Goal: Task Accomplishment & Management: Use online tool/utility

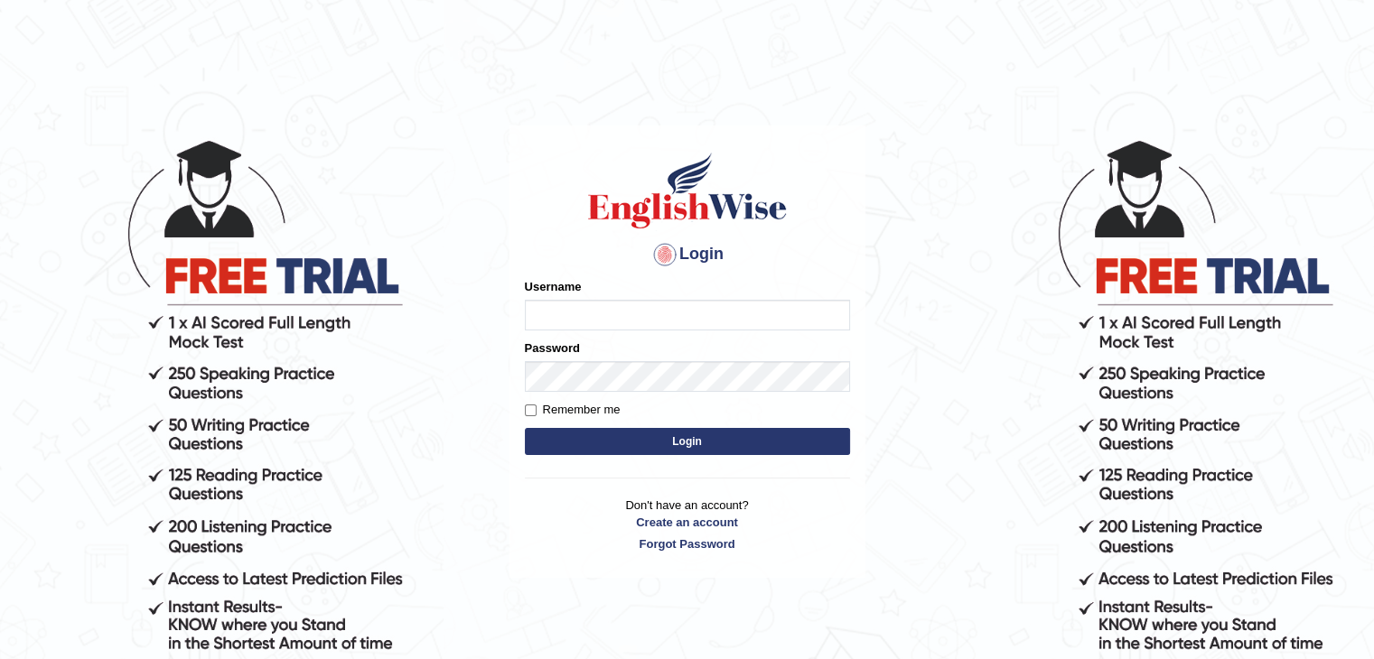
type input "Lutfia"
click at [622, 438] on button "Login" at bounding box center [687, 441] width 325 height 27
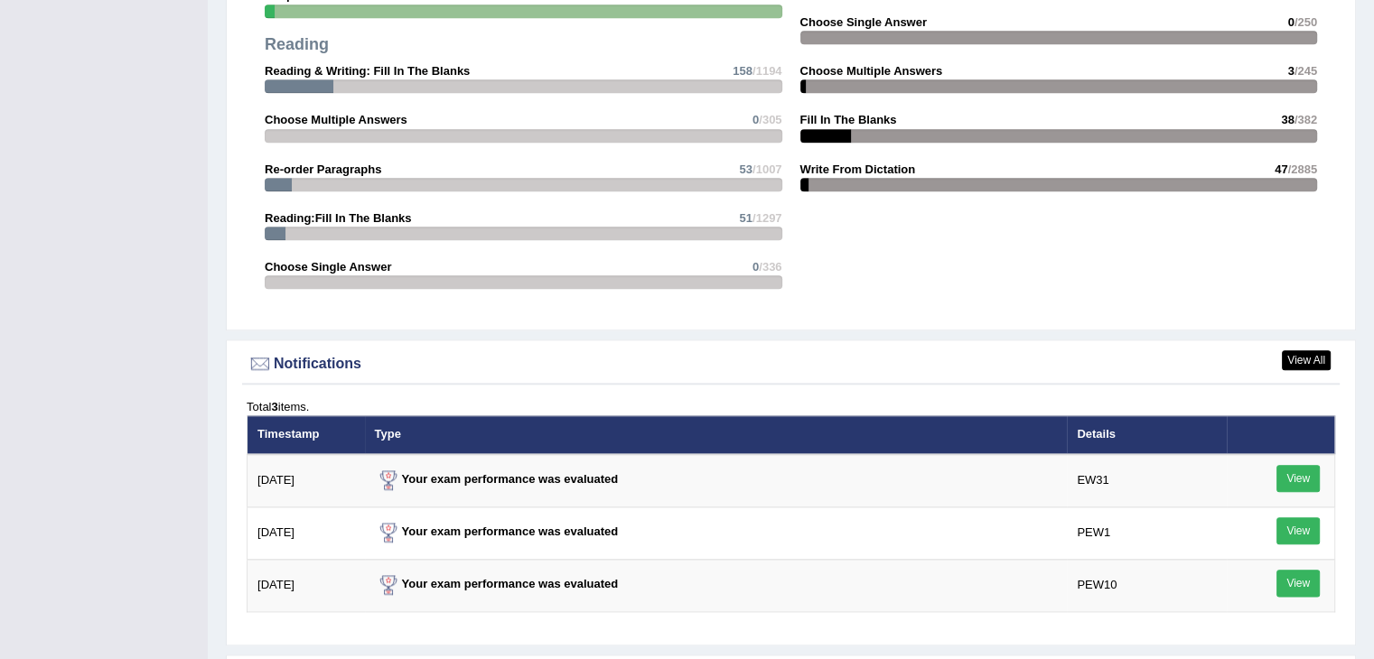
scroll to position [2349, 0]
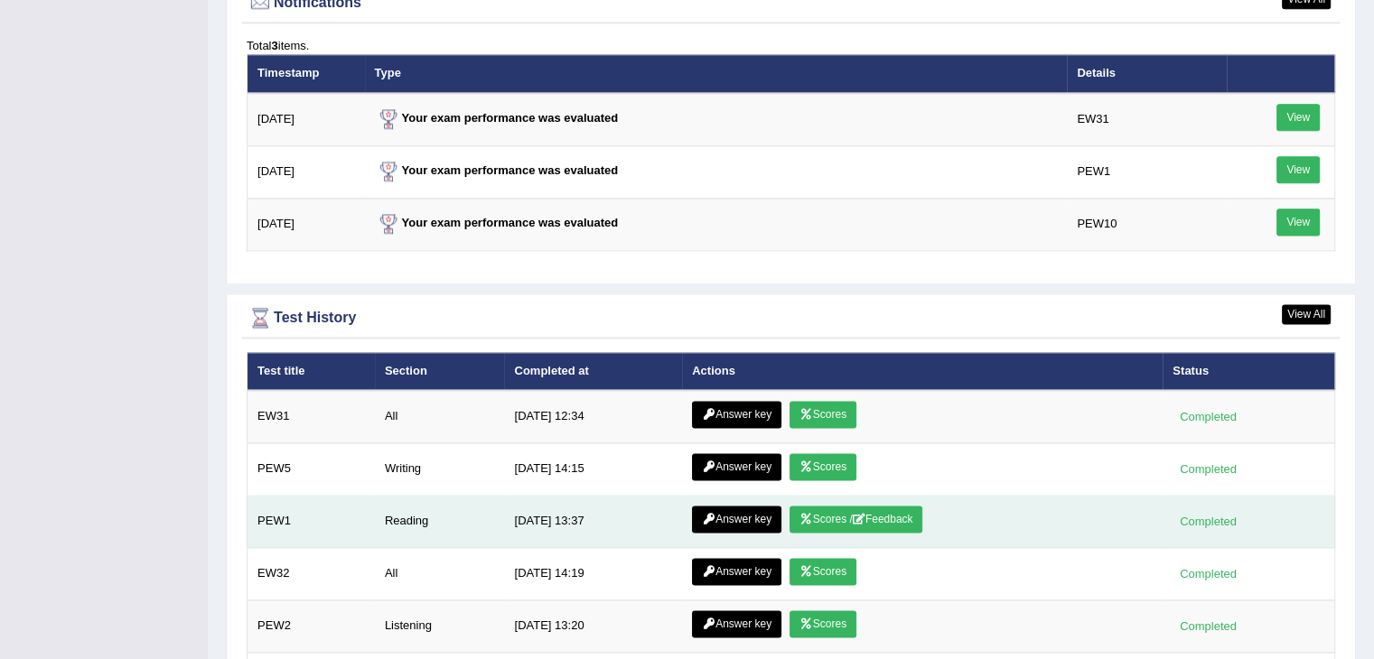
click at [846, 508] on link "Scores / Feedback" at bounding box center [856, 519] width 134 height 27
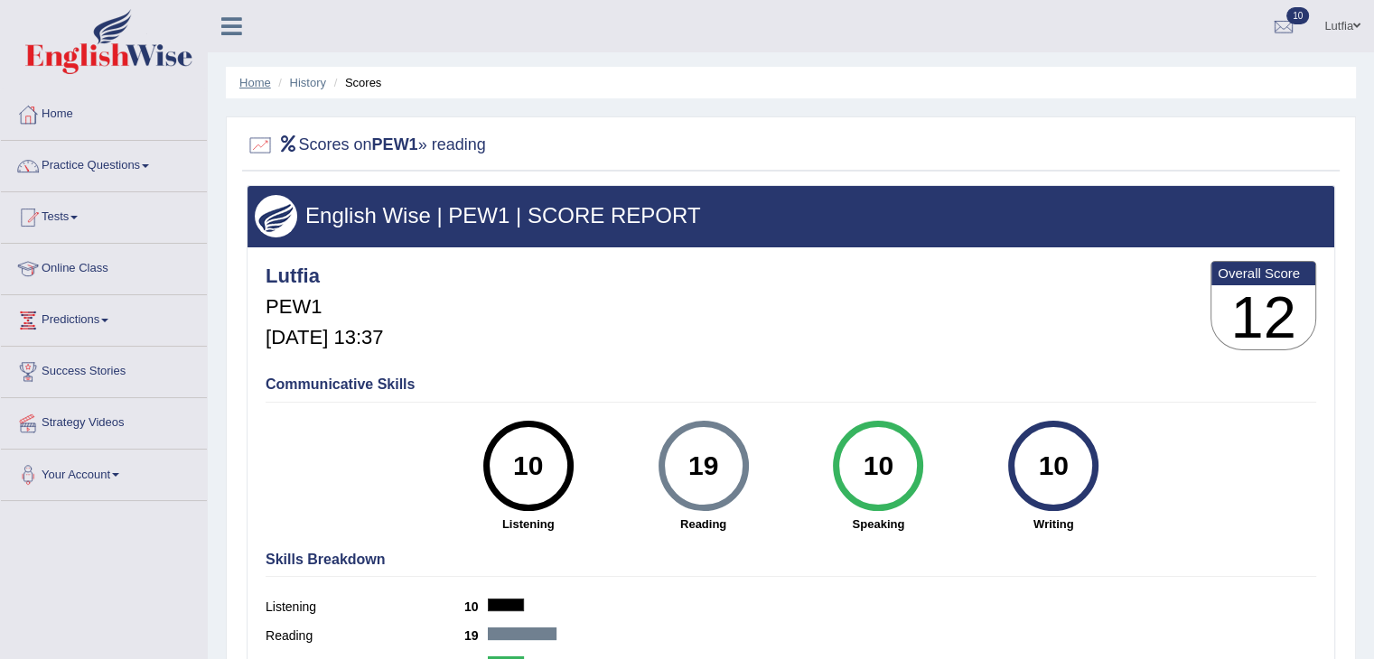
click at [254, 85] on link "Home" at bounding box center [255, 83] width 32 height 14
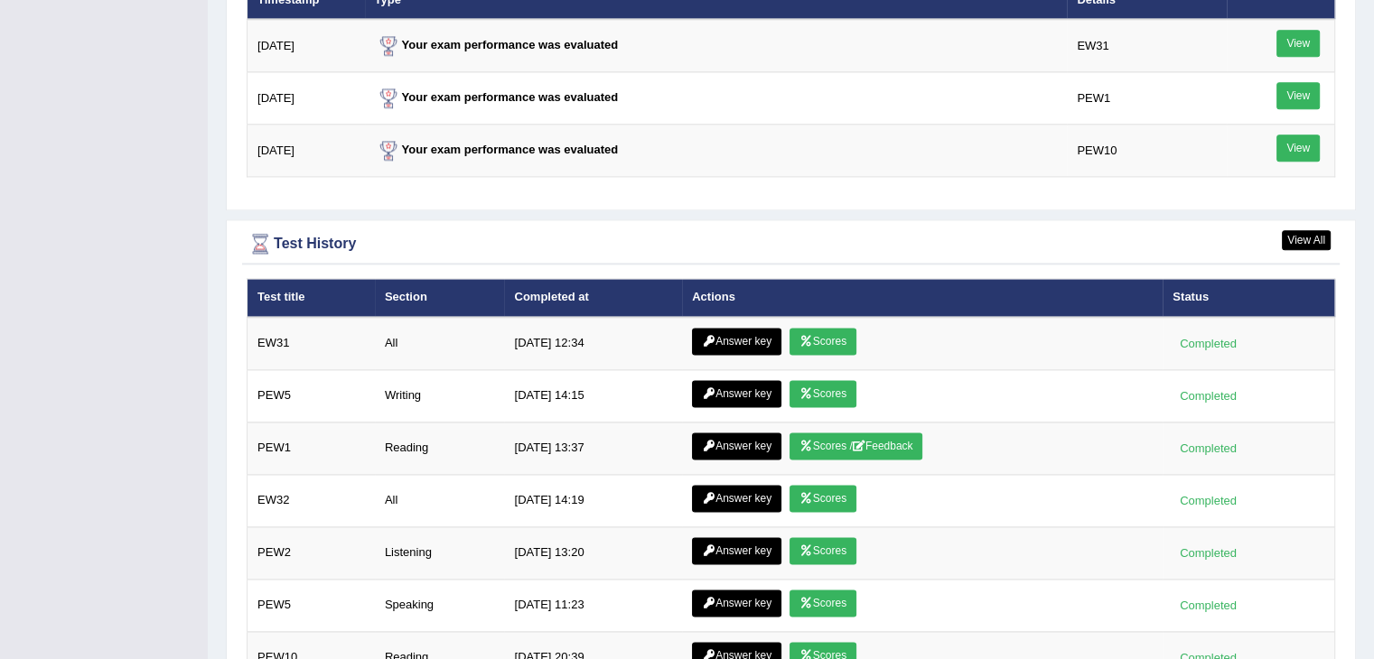
scroll to position [2439, 0]
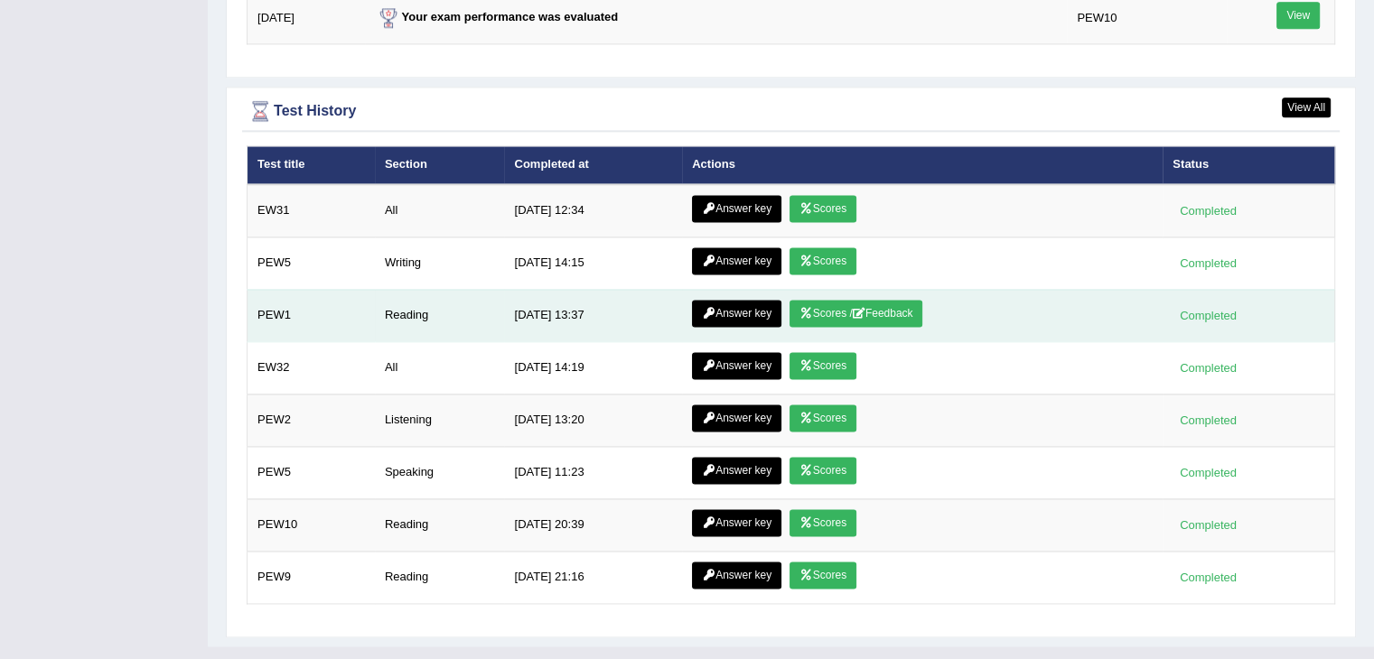
click at [902, 310] on link "Scores / Feedback" at bounding box center [856, 313] width 134 height 27
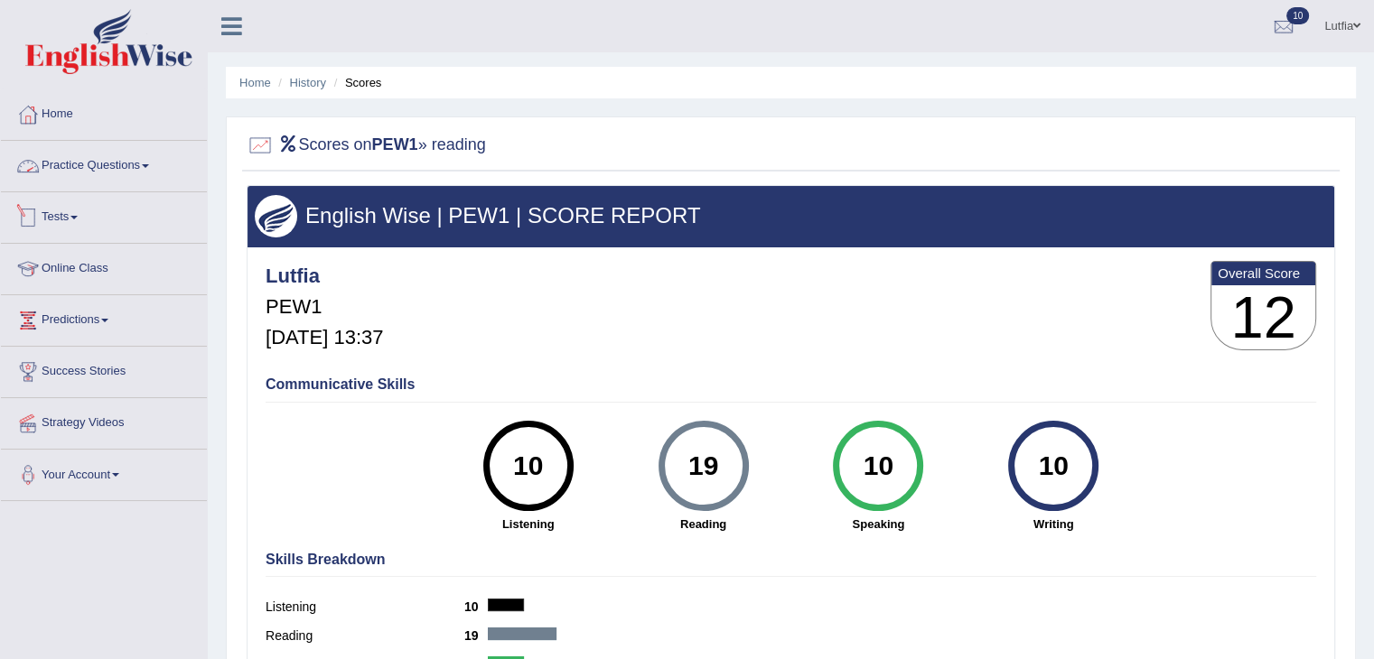
click at [70, 218] on link "Tests" at bounding box center [104, 214] width 206 height 45
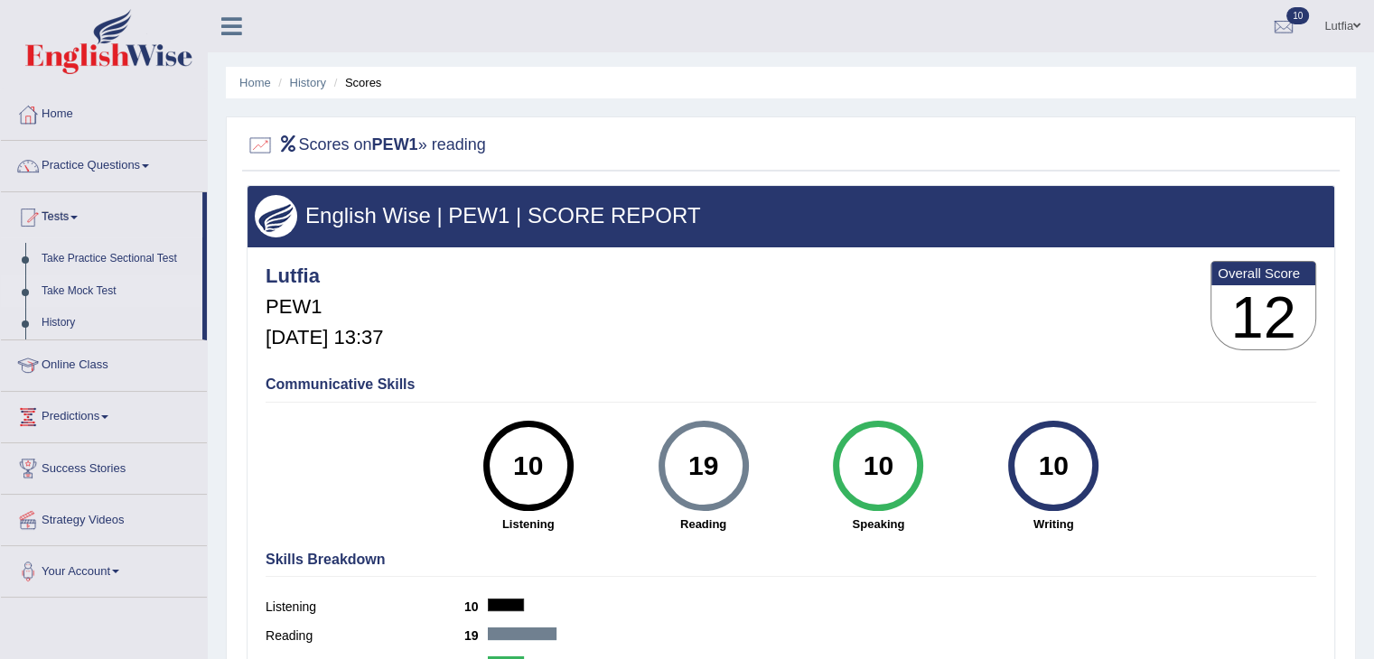
click at [103, 289] on link "Take Mock Test" at bounding box center [117, 292] width 169 height 33
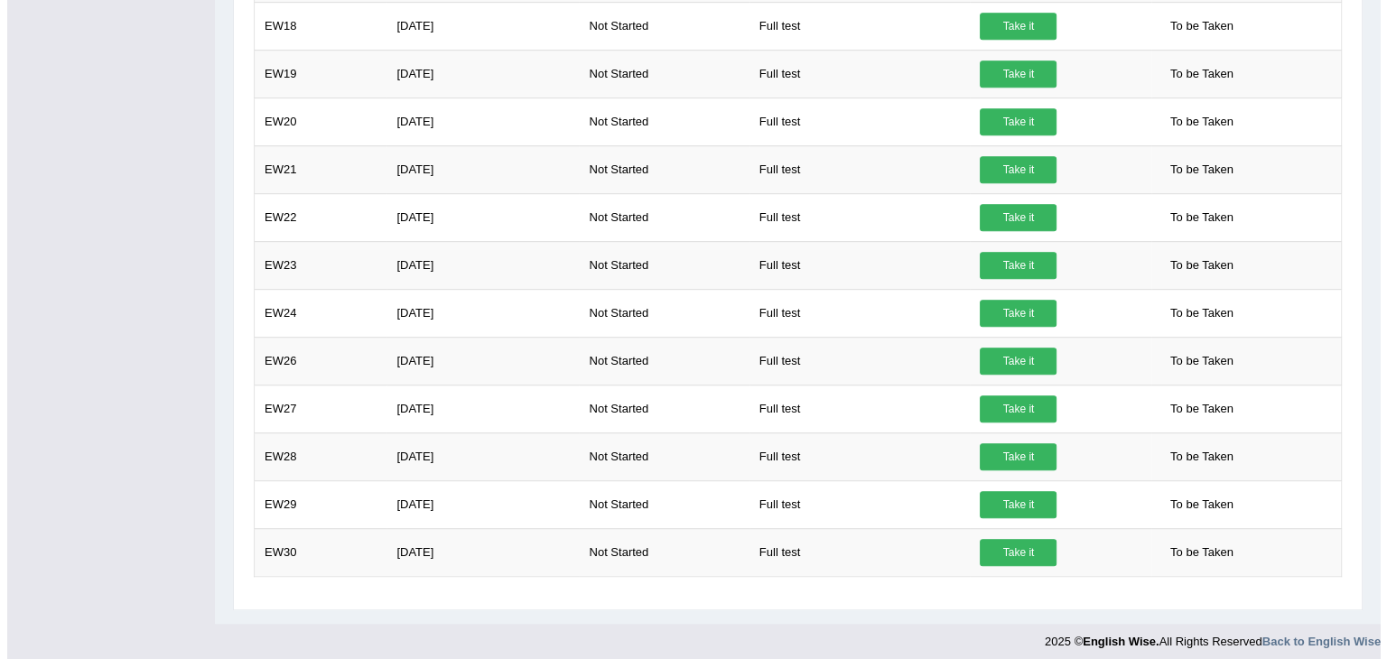
scroll to position [1017, 0]
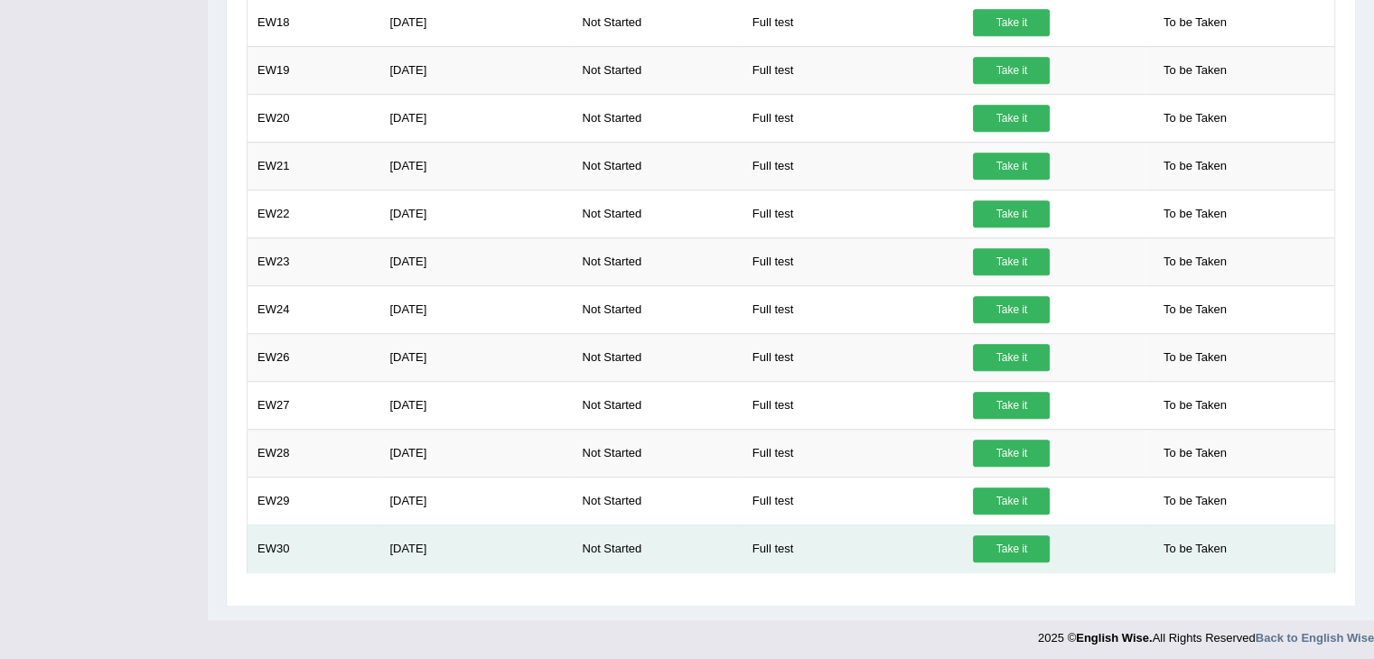
click at [1014, 540] on link "Take it" at bounding box center [1011, 549] width 77 height 27
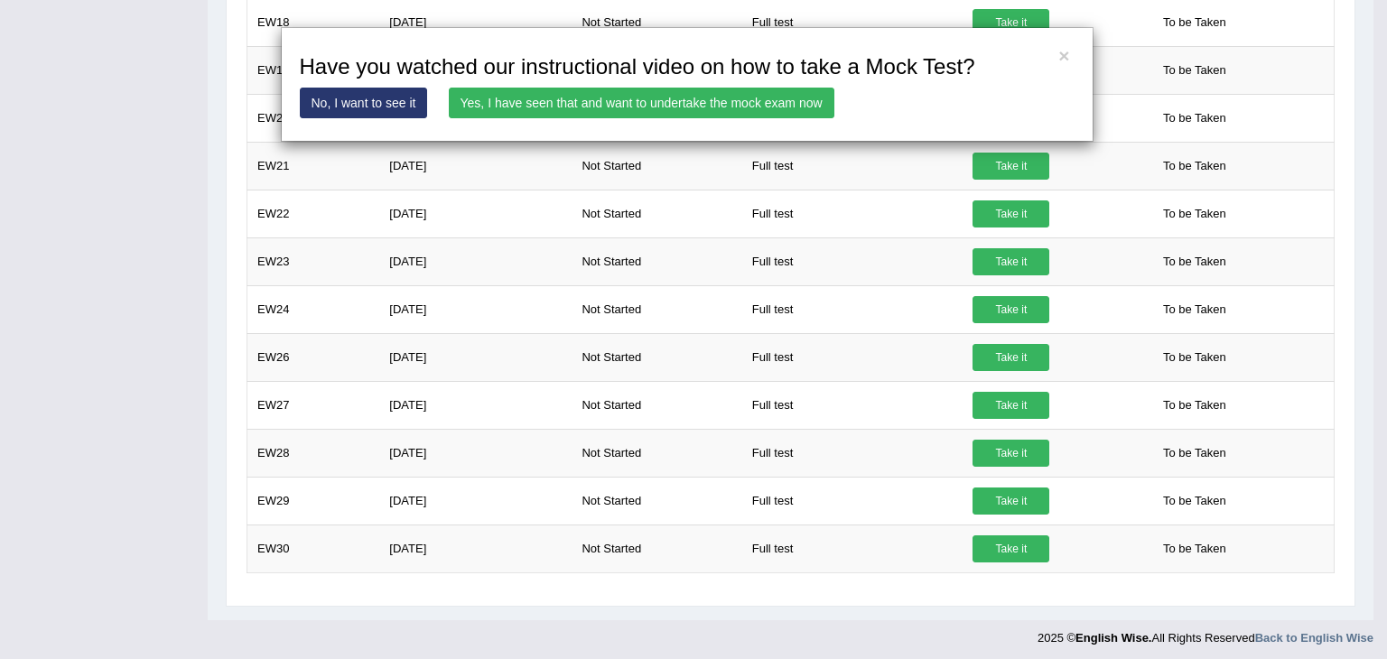
click at [733, 104] on link "Yes, I have seen that and want to undertake the mock exam now" at bounding box center [642, 103] width 386 height 31
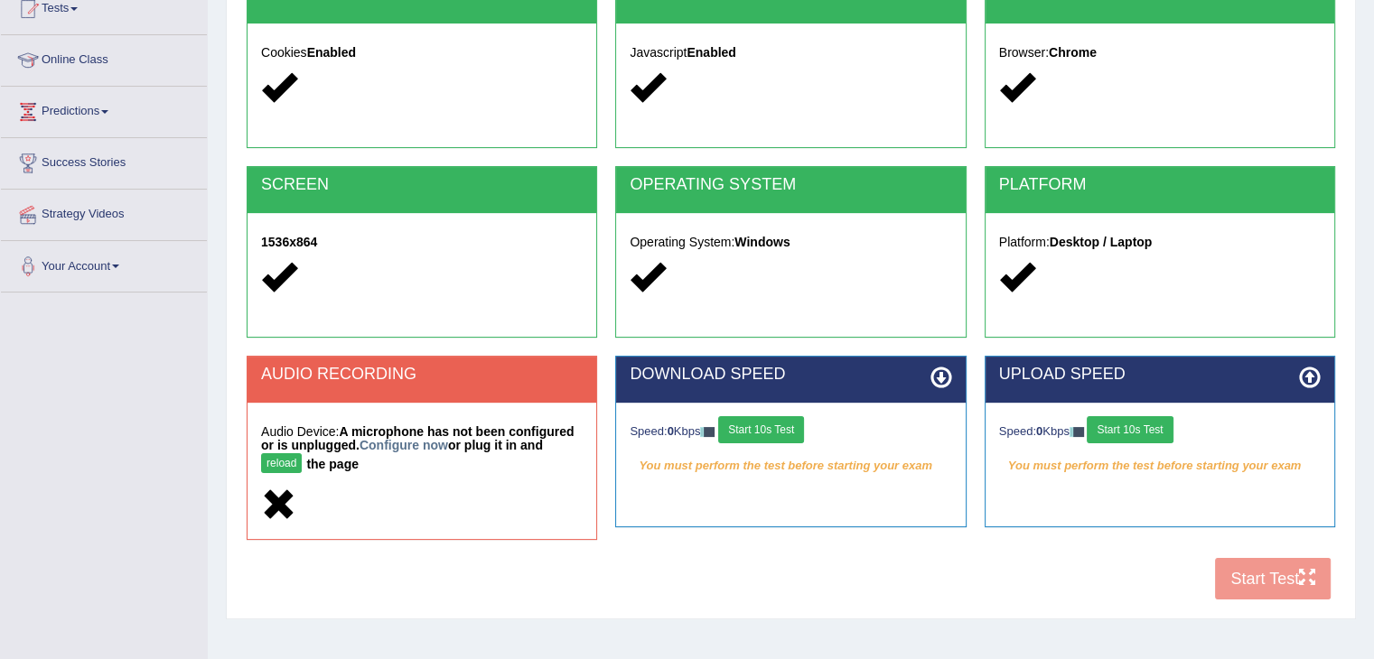
scroll to position [271, 0]
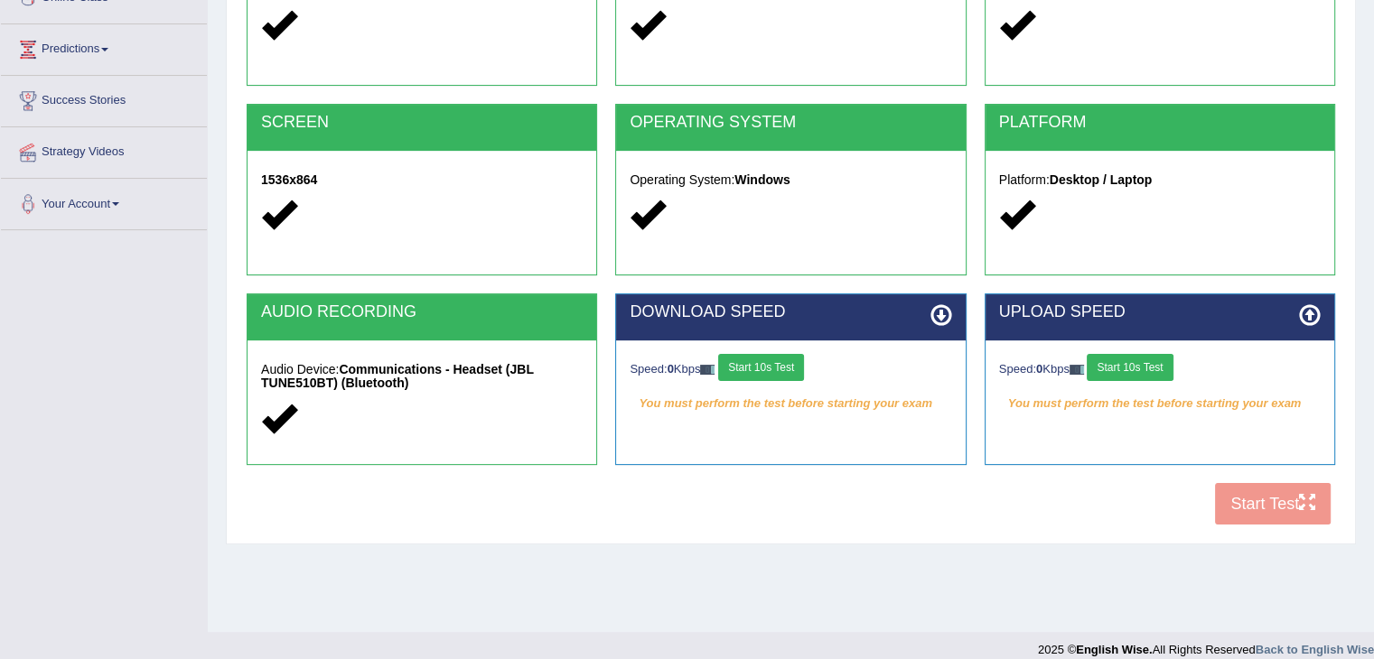
click at [778, 368] on button "Start 10s Test" at bounding box center [761, 367] width 86 height 27
click at [738, 354] on button "Start 10s Test" at bounding box center [781, 367] width 86 height 27
click at [799, 365] on button "Start 10s Test" at bounding box center [781, 367] width 86 height 27
click at [1135, 369] on button "Start 10s Test" at bounding box center [1130, 367] width 86 height 27
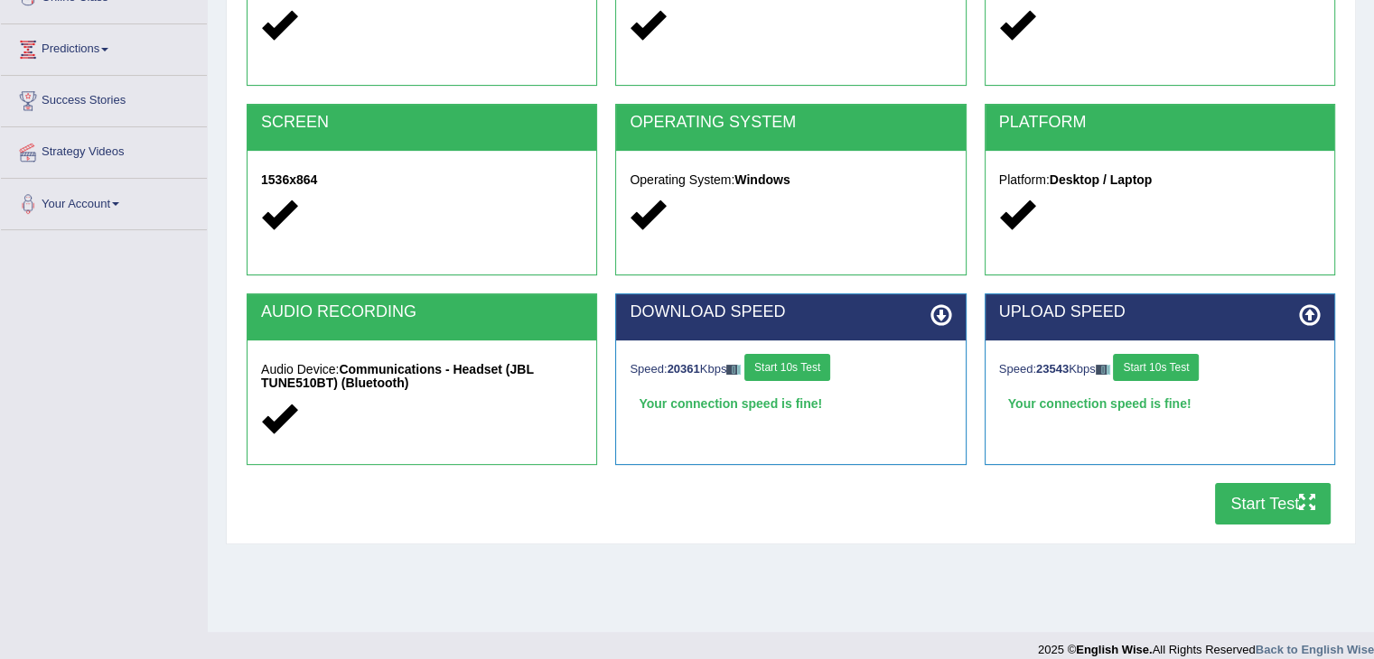
click at [1250, 509] on button "Start Test" at bounding box center [1273, 504] width 116 height 42
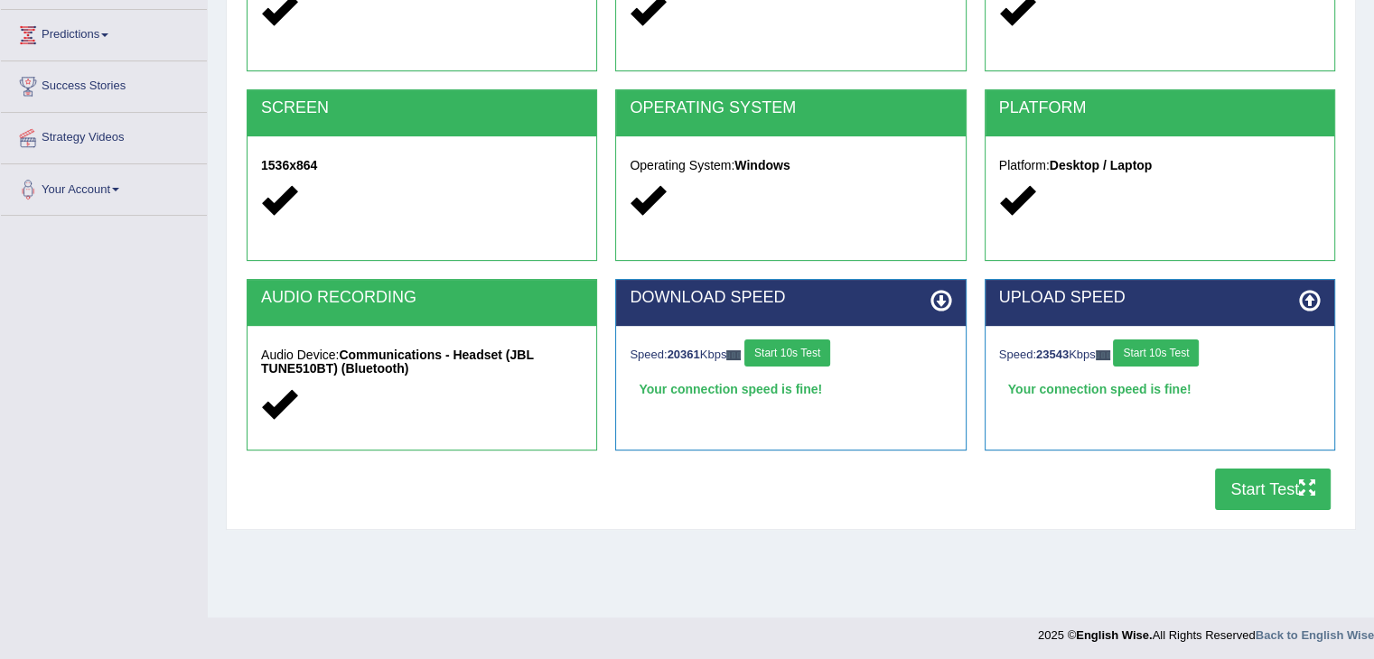
scroll to position [289, 0]
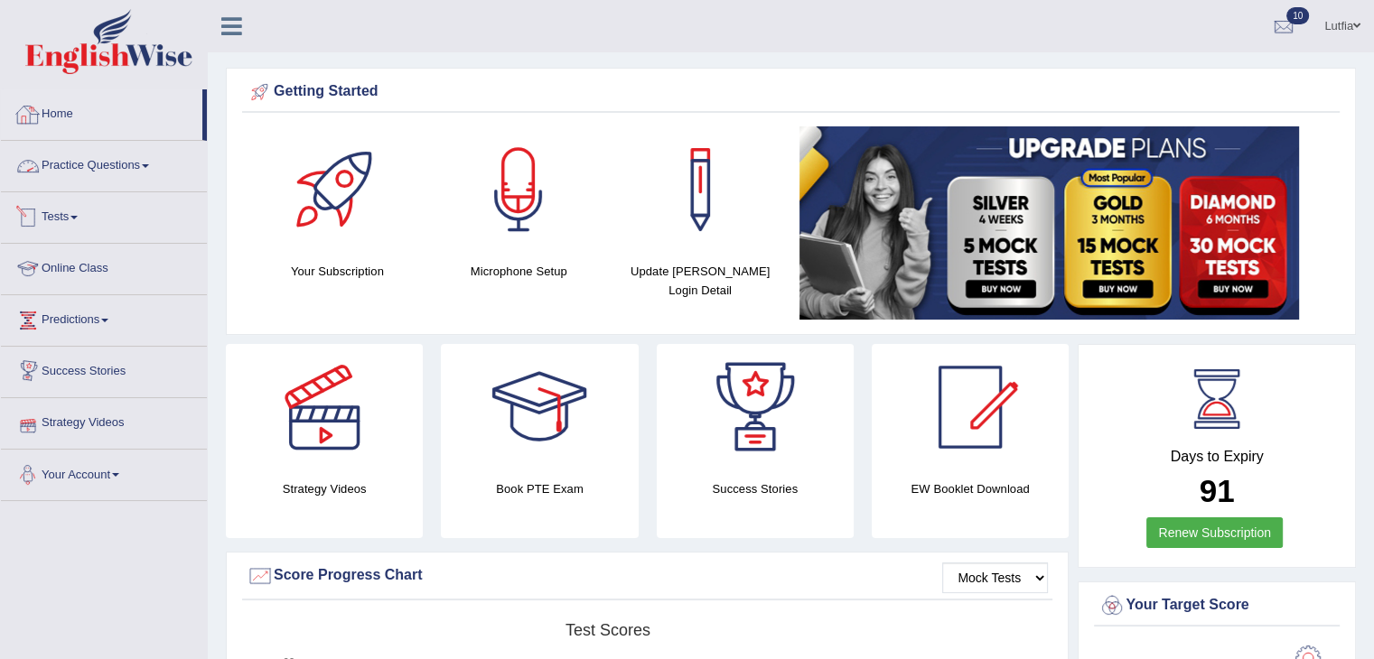
click at [65, 126] on link "Home" at bounding box center [101, 111] width 201 height 45
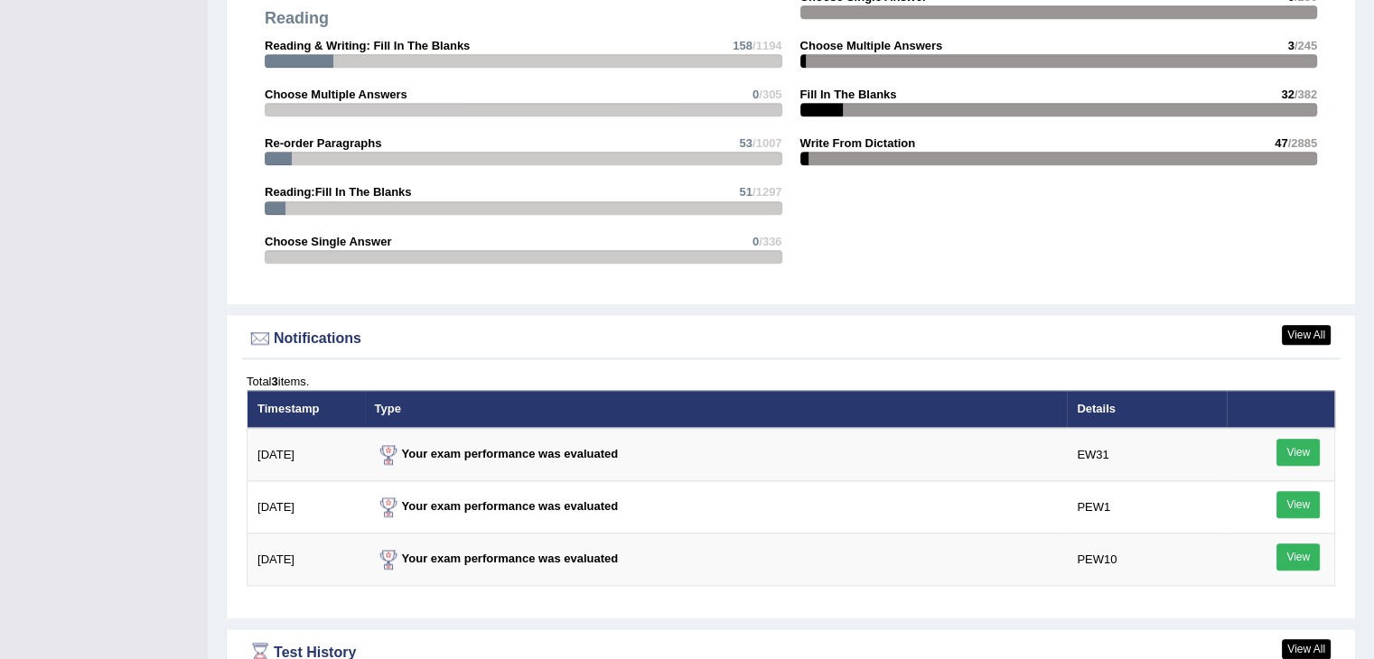
scroll to position [1355, 0]
